Goal: Book appointment/travel/reservation

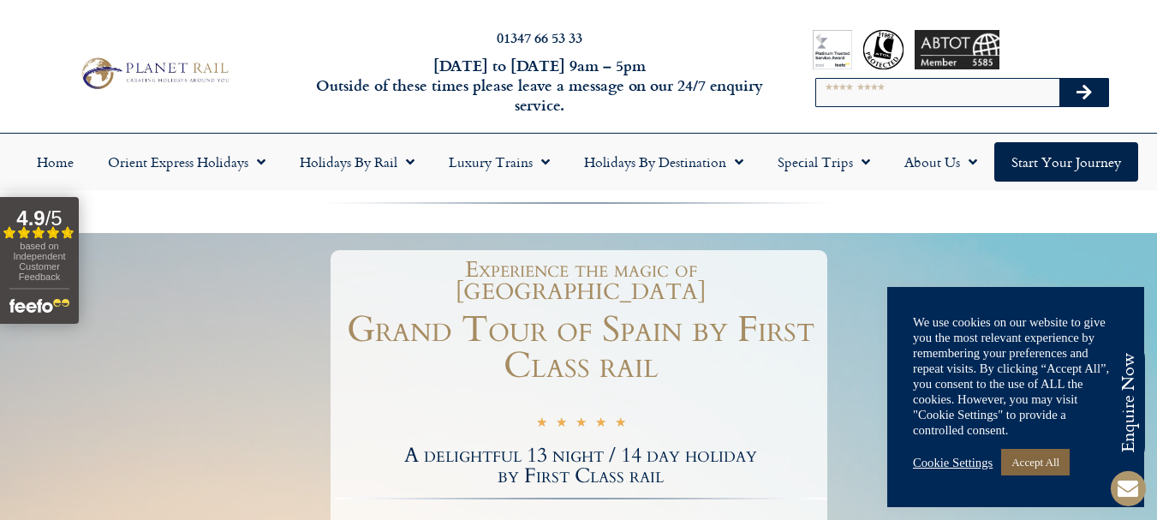
click at [1038, 459] on link "Accept All" at bounding box center [1035, 462] width 69 height 27
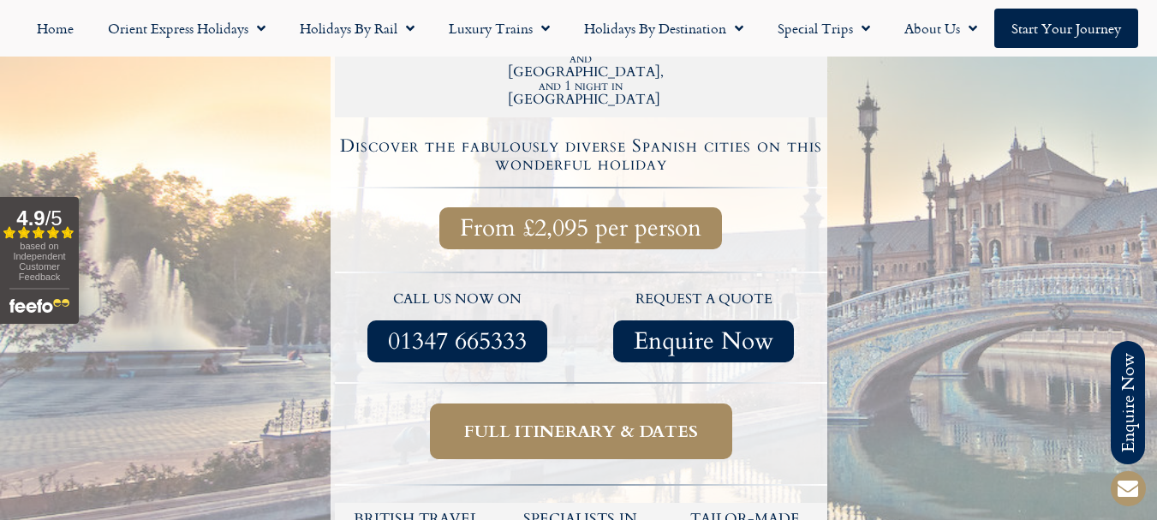
scroll to position [600, 0]
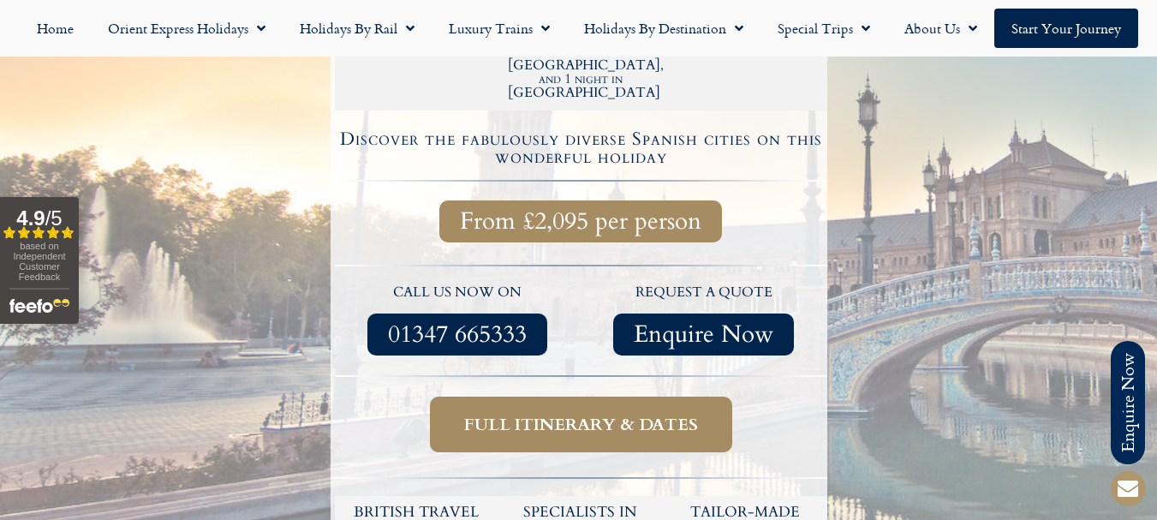
click at [551, 414] on span "Full itinerary & dates" at bounding box center [581, 424] width 234 height 21
click at [505, 414] on span "Full itinerary & dates" at bounding box center [581, 424] width 234 height 21
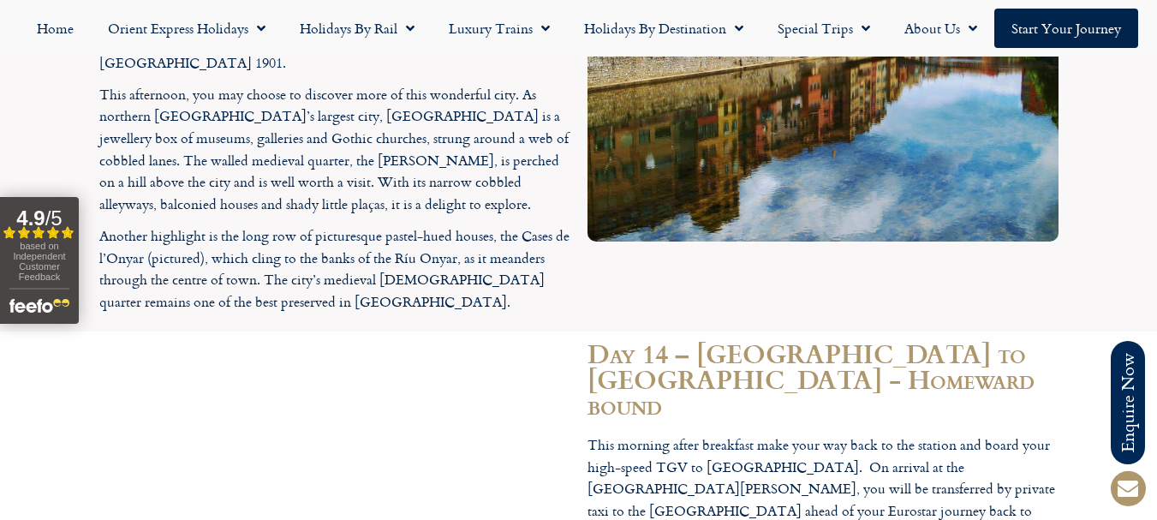
scroll to position [6167, 0]
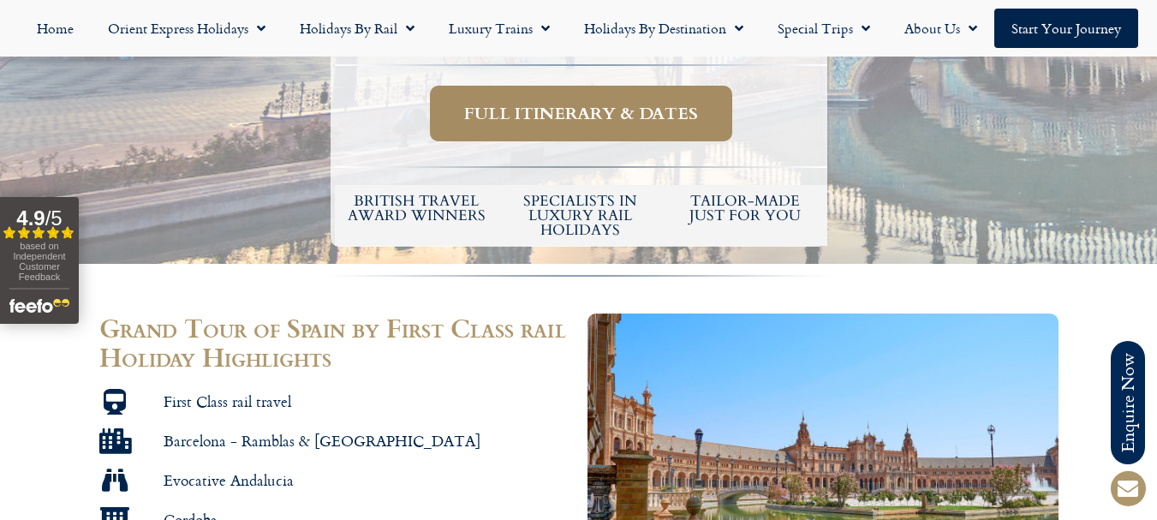
scroll to position [600, 0]
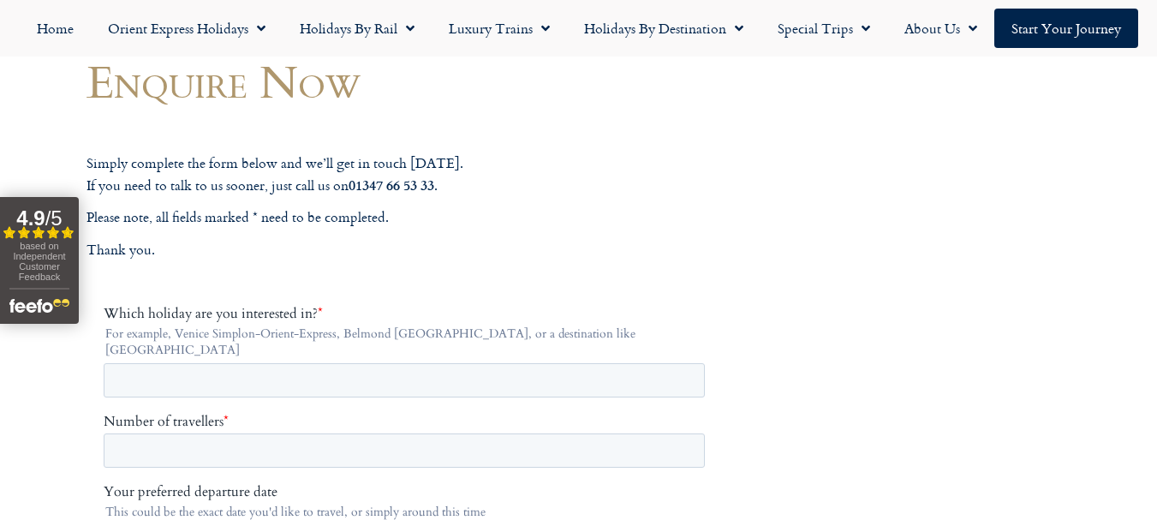
scroll to position [171, 0]
